Goal: Task Accomplishment & Management: Manage account settings

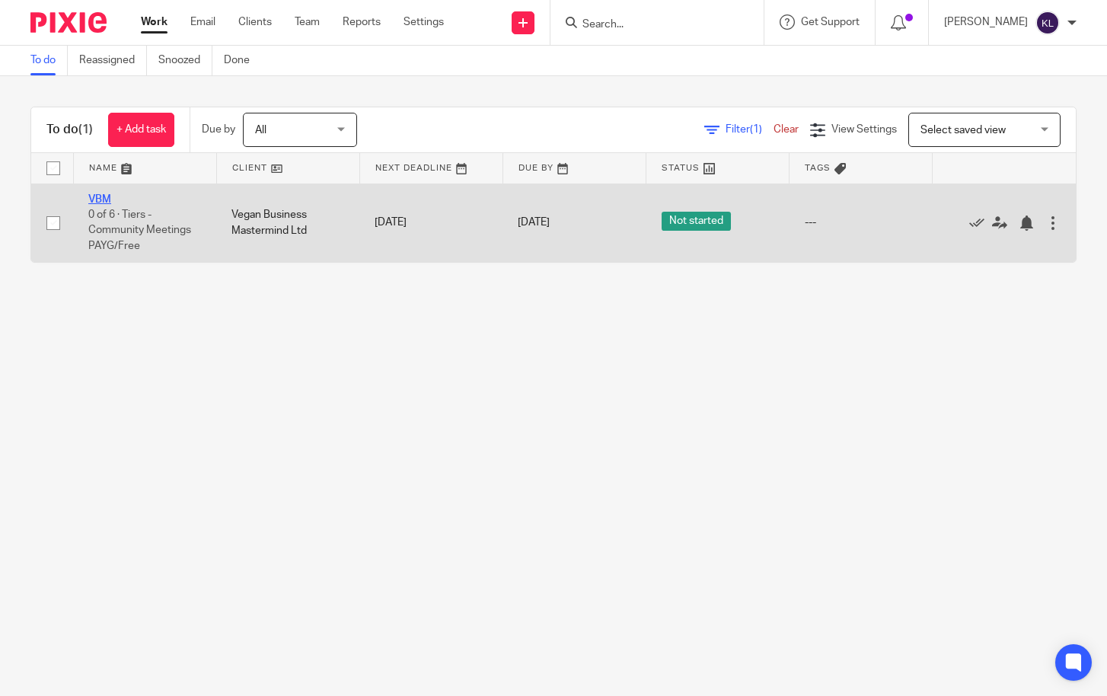
click at [92, 196] on link "VBM" at bounding box center [99, 199] width 23 height 11
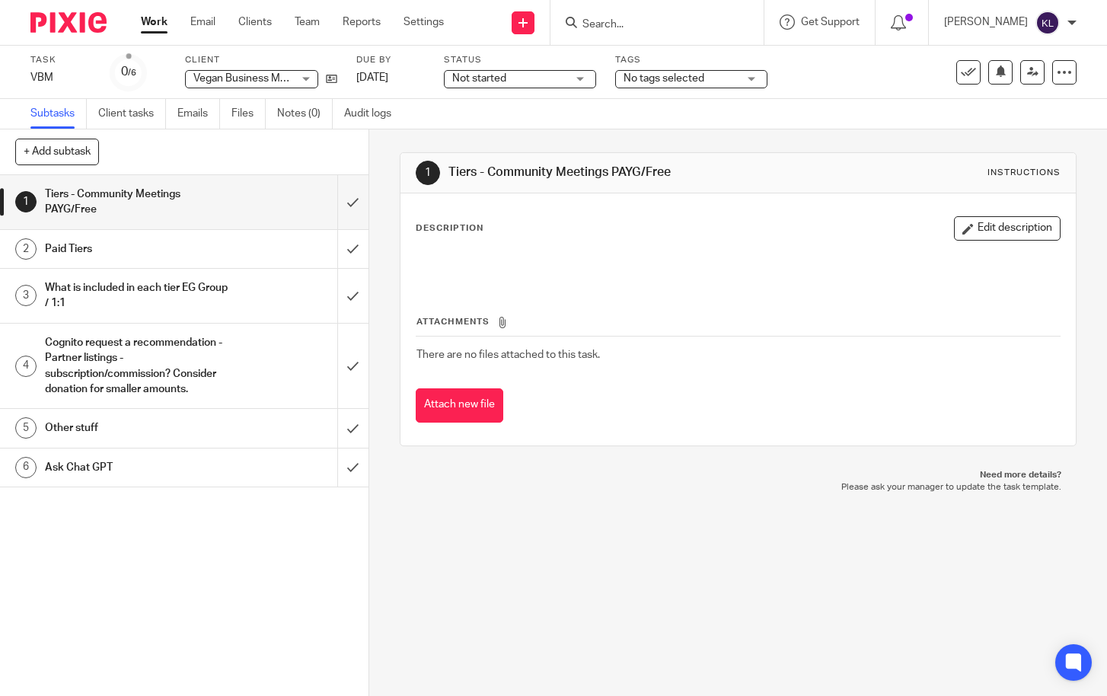
click at [222, 557] on div "1 Tiers - Community Meetings PAYG/Free 2 Paid Tiers 3 What is included in each …" at bounding box center [184, 435] width 369 height 521
click at [957, 62] on button at bounding box center [969, 72] width 24 height 24
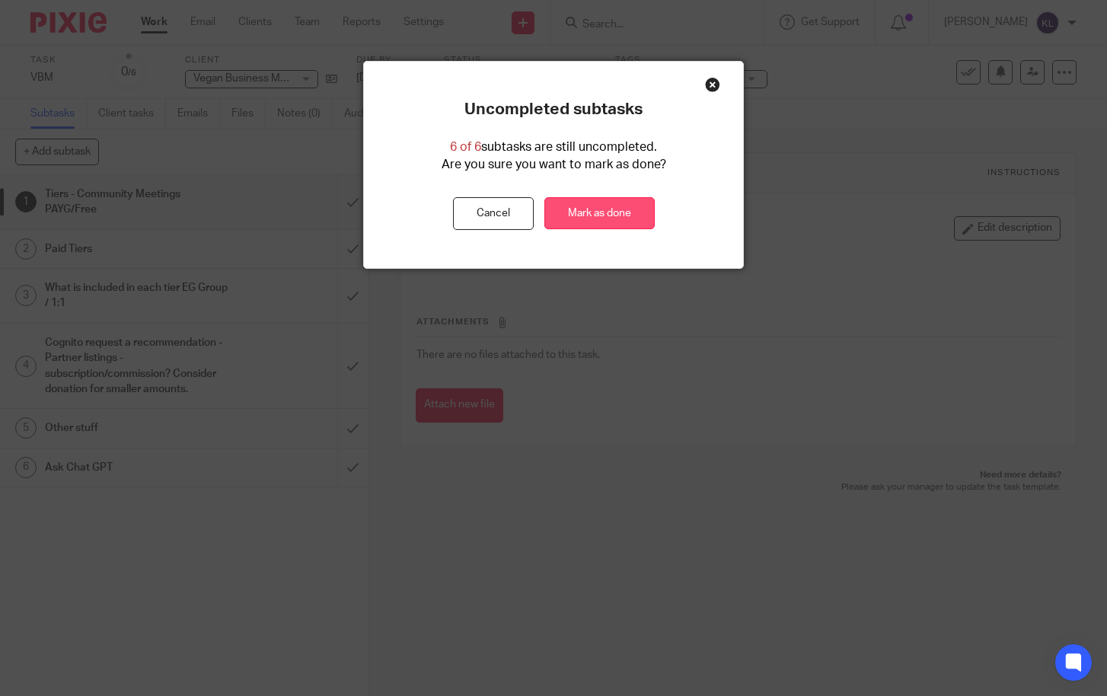
click at [580, 216] on link "Mark as done" at bounding box center [600, 213] width 110 height 33
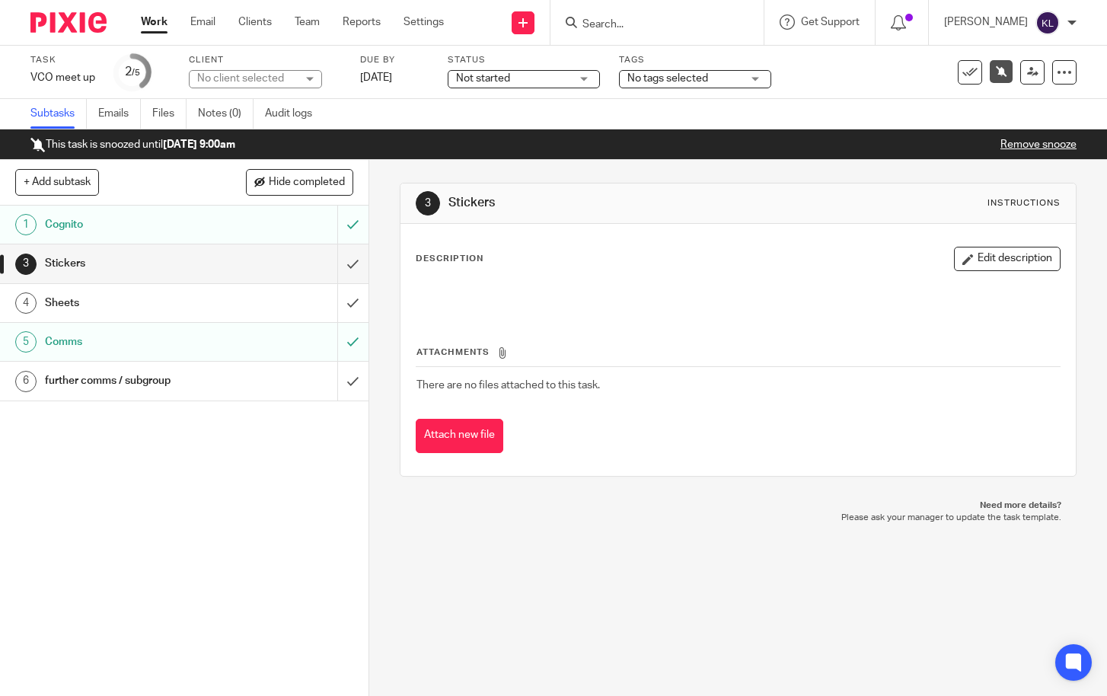
click at [156, 20] on link "Work" at bounding box center [154, 21] width 27 height 15
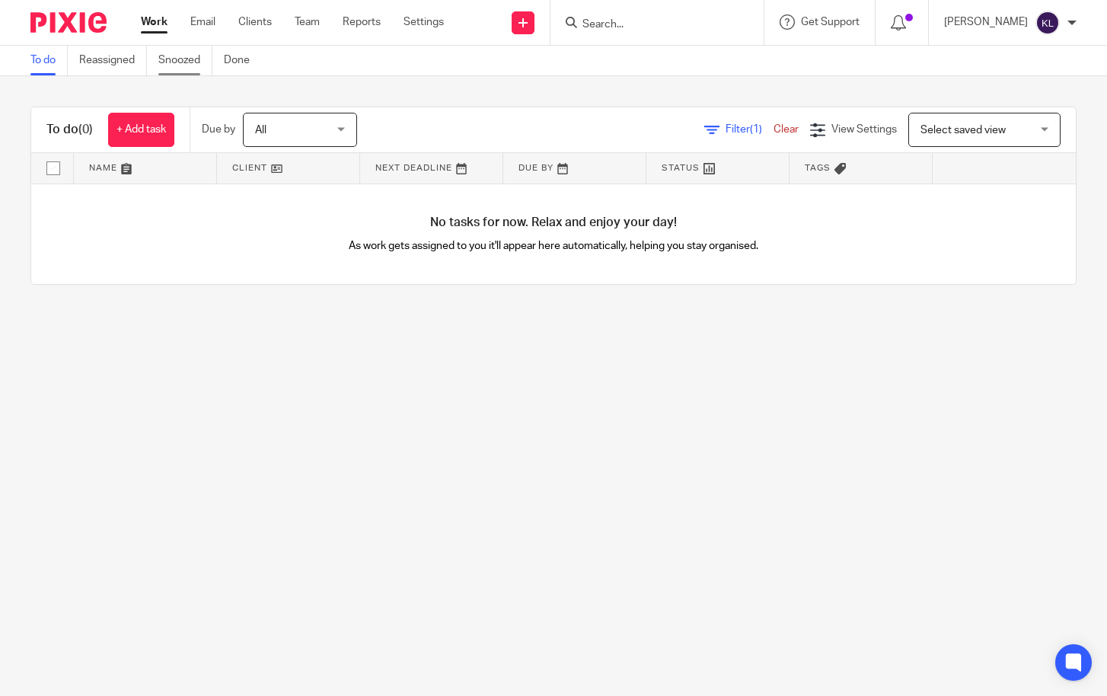
click at [172, 61] on link "Snoozed" at bounding box center [185, 61] width 54 height 30
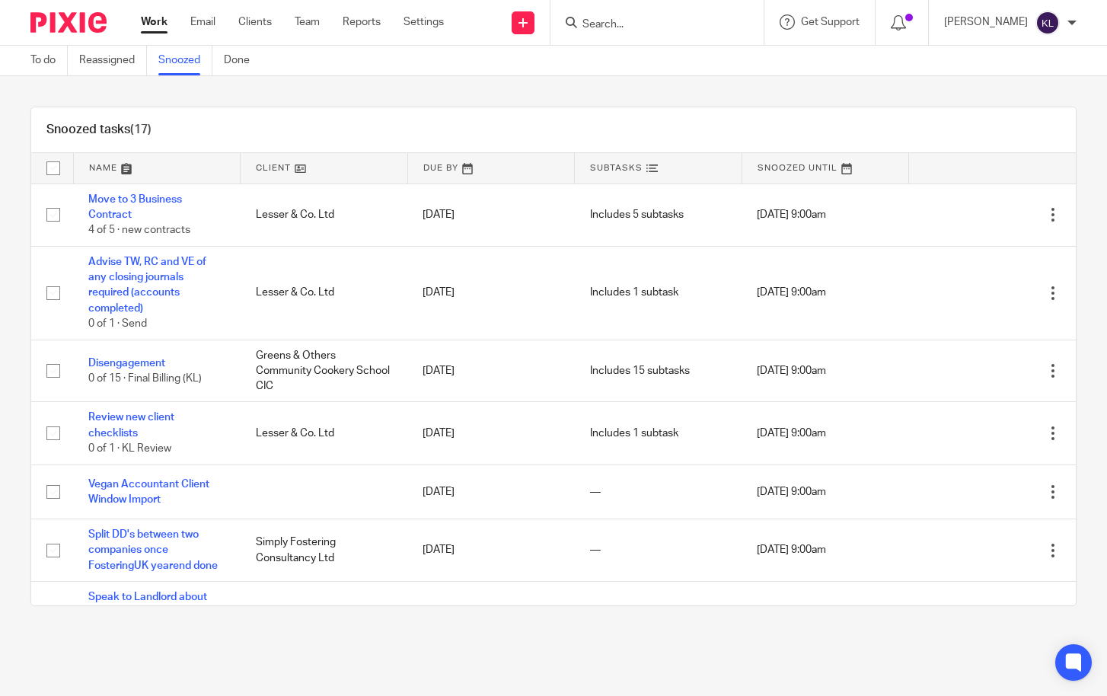
click at [624, 32] on form at bounding box center [662, 22] width 162 height 19
click at [625, 15] on form at bounding box center [662, 22] width 162 height 19
click at [628, 18] on input "Search" at bounding box center [649, 25] width 137 height 14
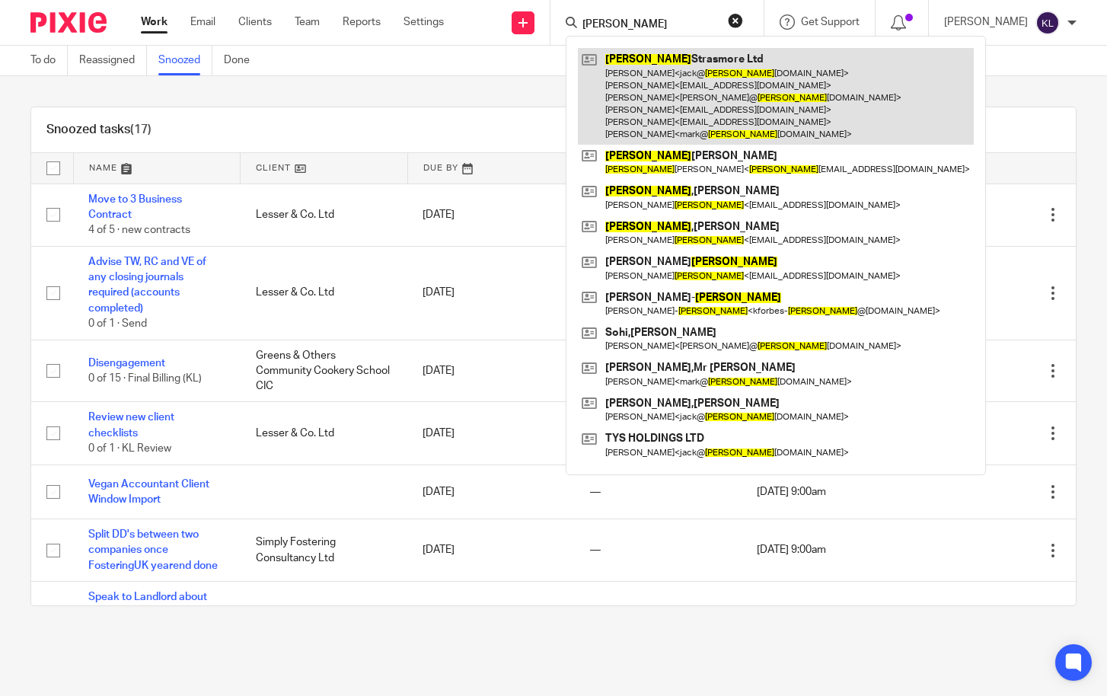
type input "taylor"
click at [688, 81] on link at bounding box center [776, 96] width 396 height 97
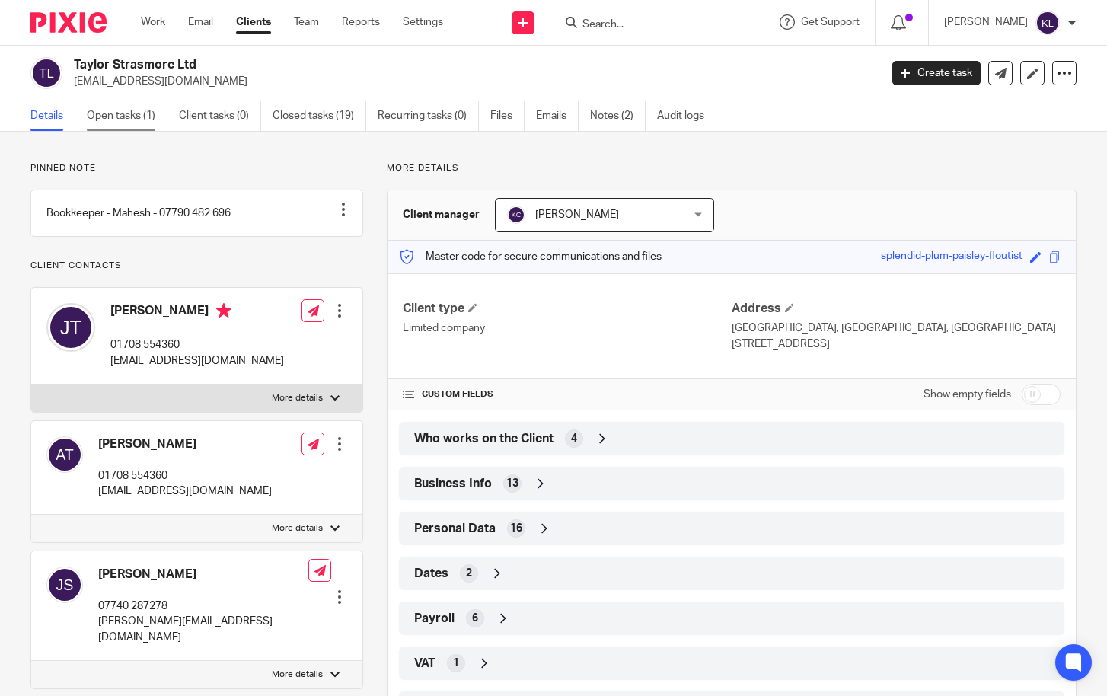
click at [107, 120] on link "Open tasks (1)" at bounding box center [127, 116] width 81 height 30
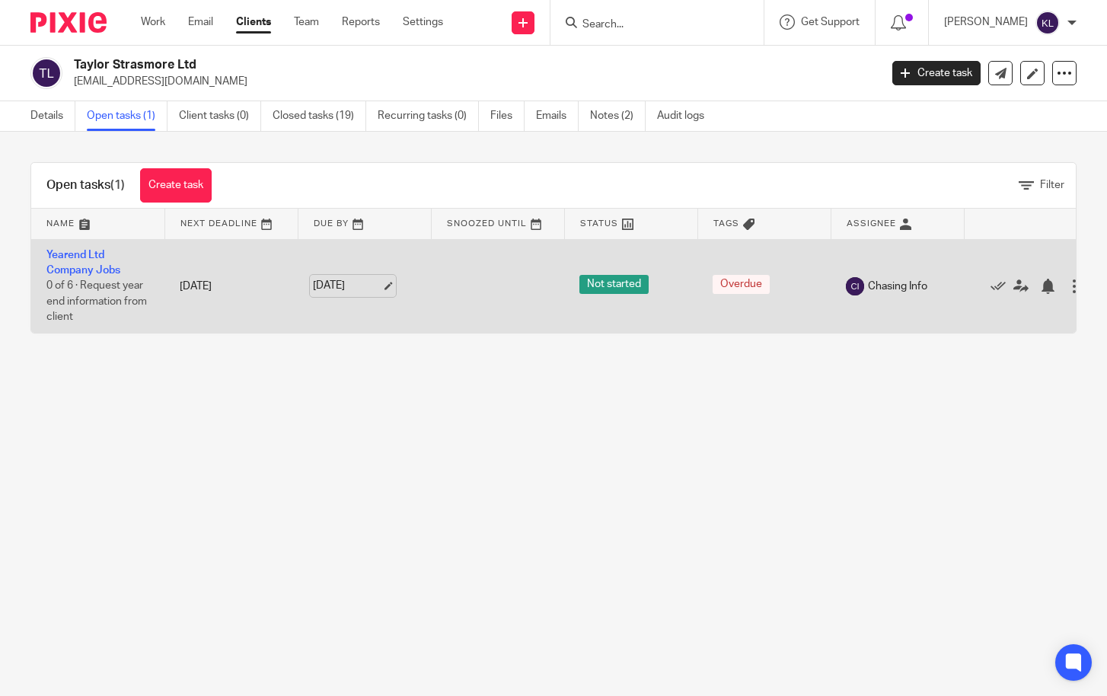
click at [350, 291] on link "[DATE]" at bounding box center [347, 286] width 69 height 16
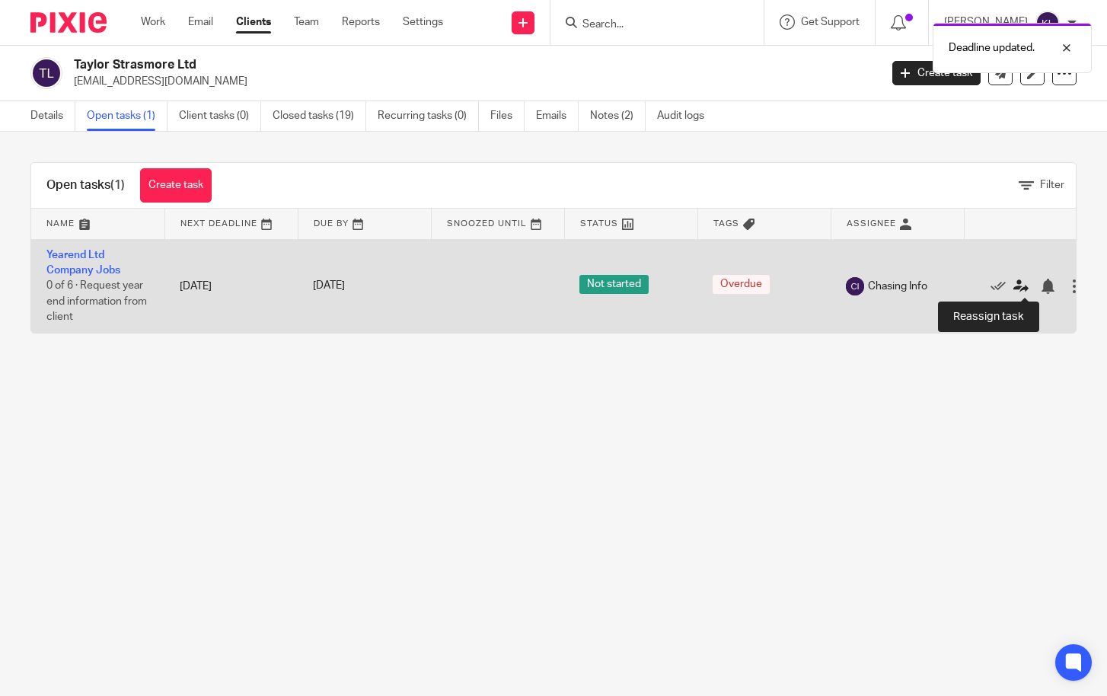
click at [1017, 292] on icon at bounding box center [1021, 286] width 15 height 15
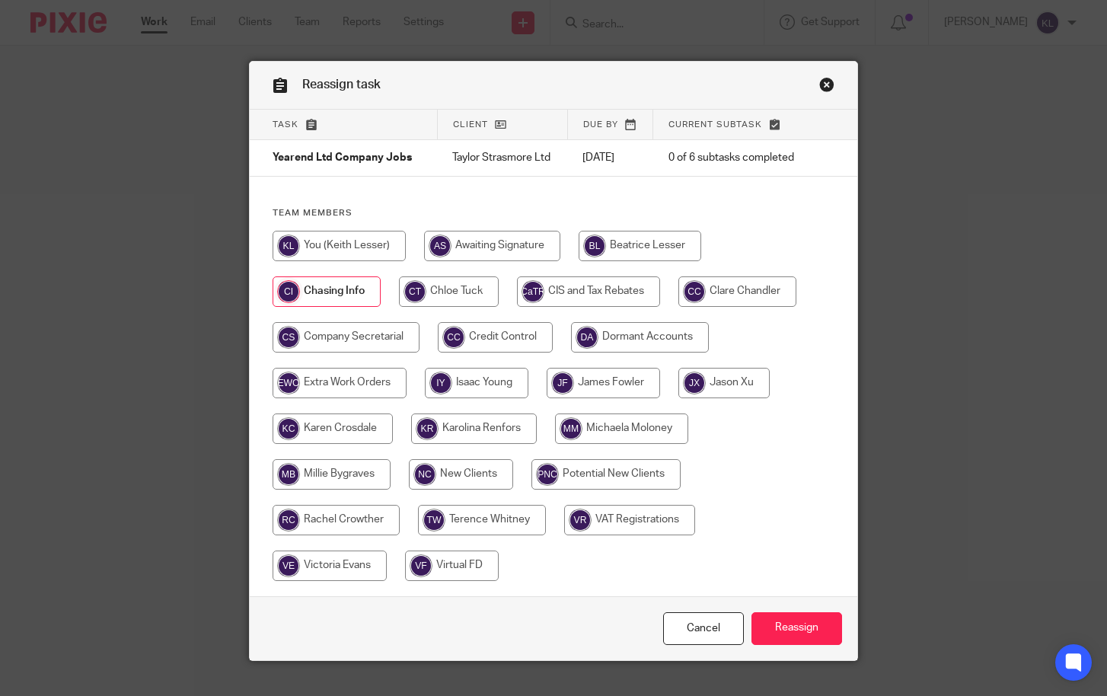
click at [351, 444] on input "radio" at bounding box center [333, 429] width 120 height 30
radio input "true"
click at [792, 637] on input "Reassign" at bounding box center [797, 628] width 91 height 33
